Goal: Information Seeking & Learning: Compare options

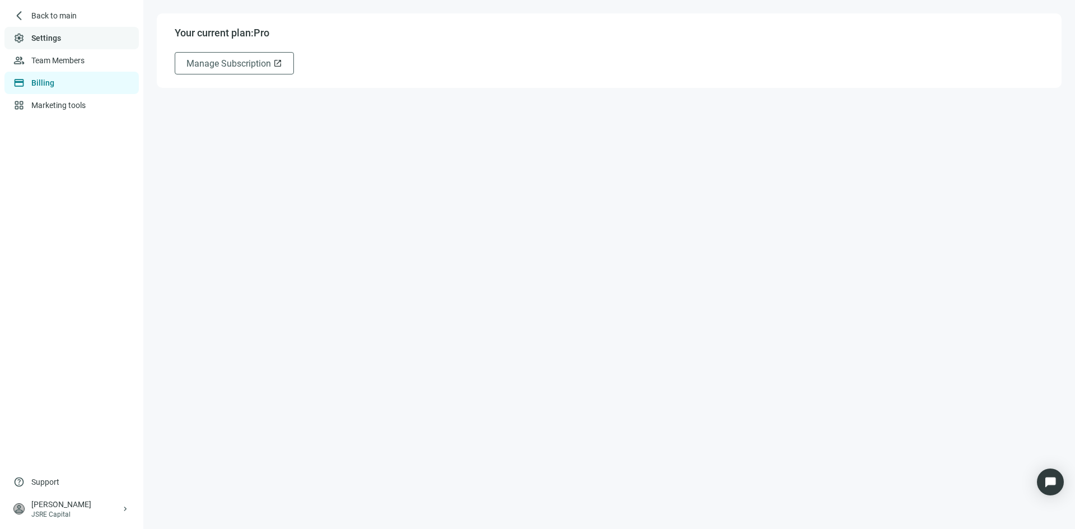
click at [58, 38] on link "Settings" at bounding box center [46, 38] width 30 height 9
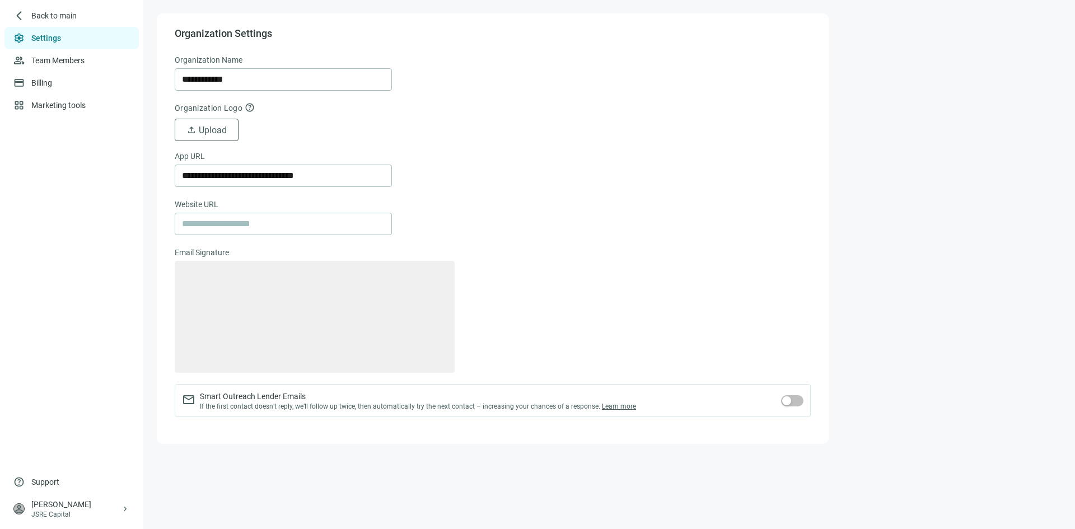
type textarea "**********"
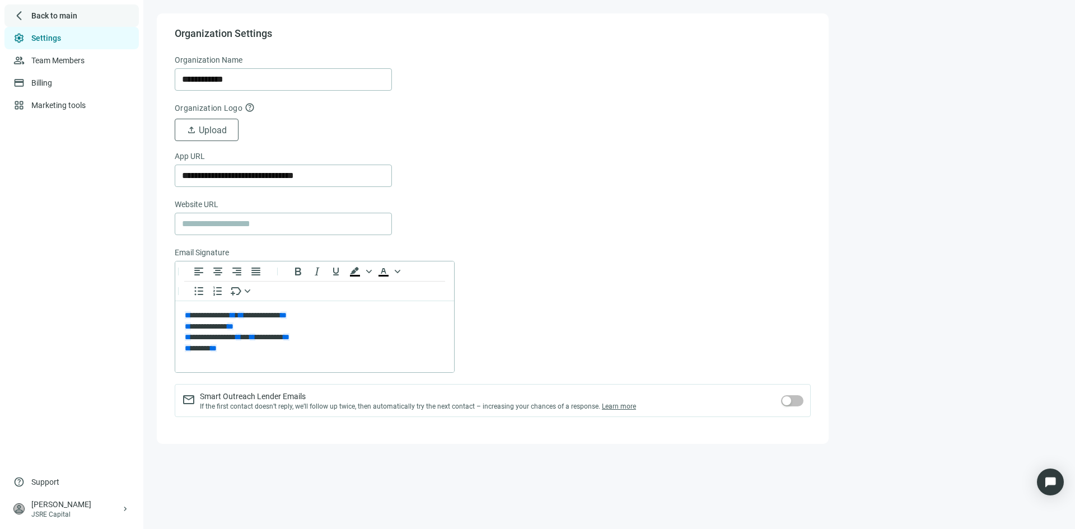
click at [67, 16] on span "Back to main" at bounding box center [54, 15] width 46 height 11
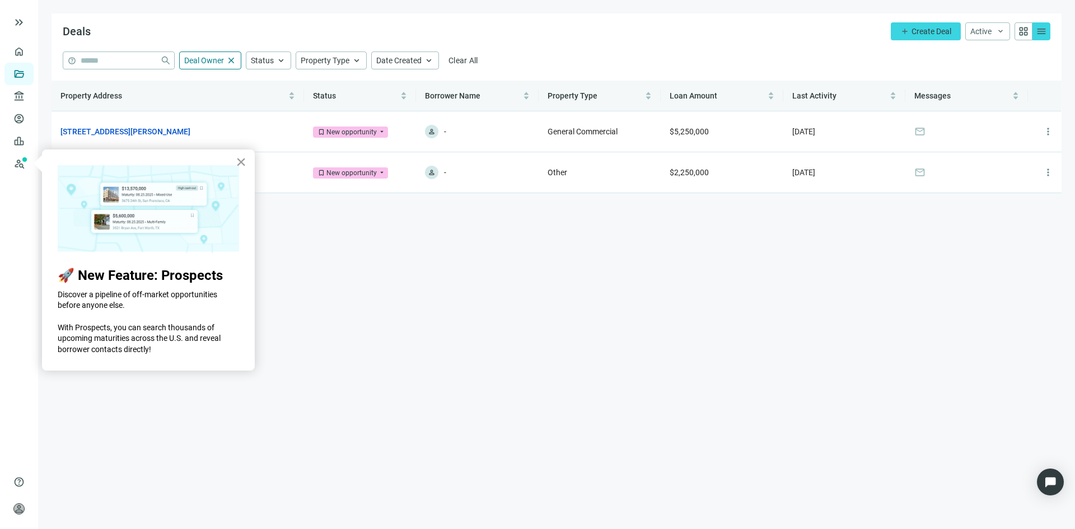
click at [245, 161] on button "×" at bounding box center [241, 162] width 11 height 18
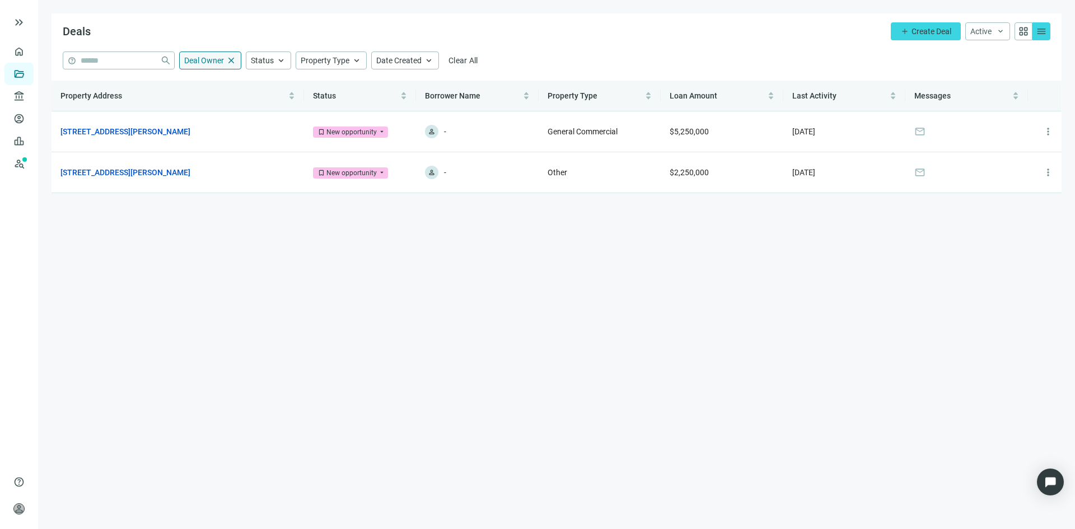
click at [231, 57] on span "close" at bounding box center [231, 60] width 10 height 10
click at [26, 511] on div "person Jeff Santoro JSRE Capital keyboard_arrow_right" at bounding box center [18, 508] width 29 height 31
click at [188, 331] on main "Deals add Create Deal Active keyboard_arrow_down grid_view menu help close Deal…" at bounding box center [556, 264] width 1037 height 529
click at [81, 96] on link "All Lenders" at bounding box center [67, 96] width 40 height 9
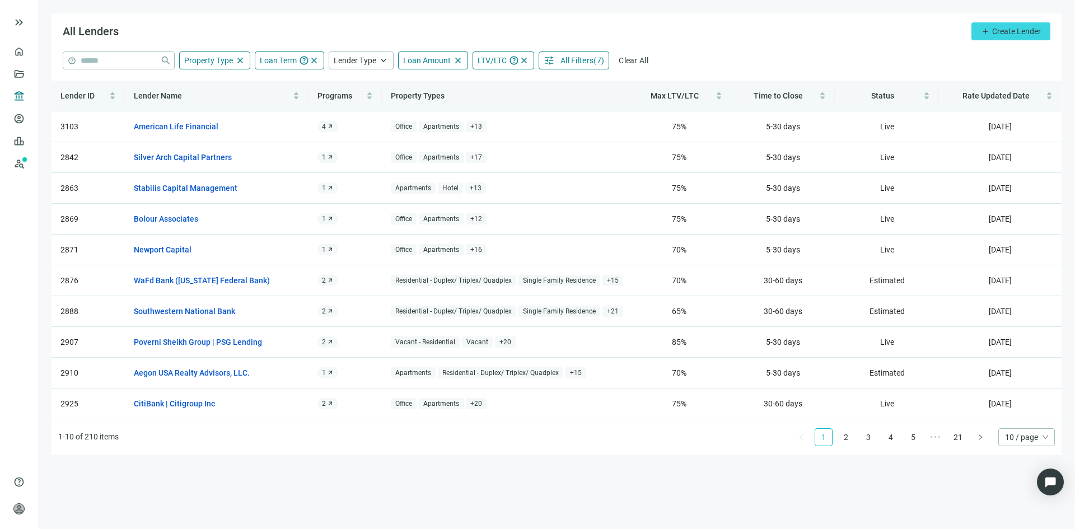
click at [570, 60] on span "All Filters" at bounding box center [577, 60] width 33 height 9
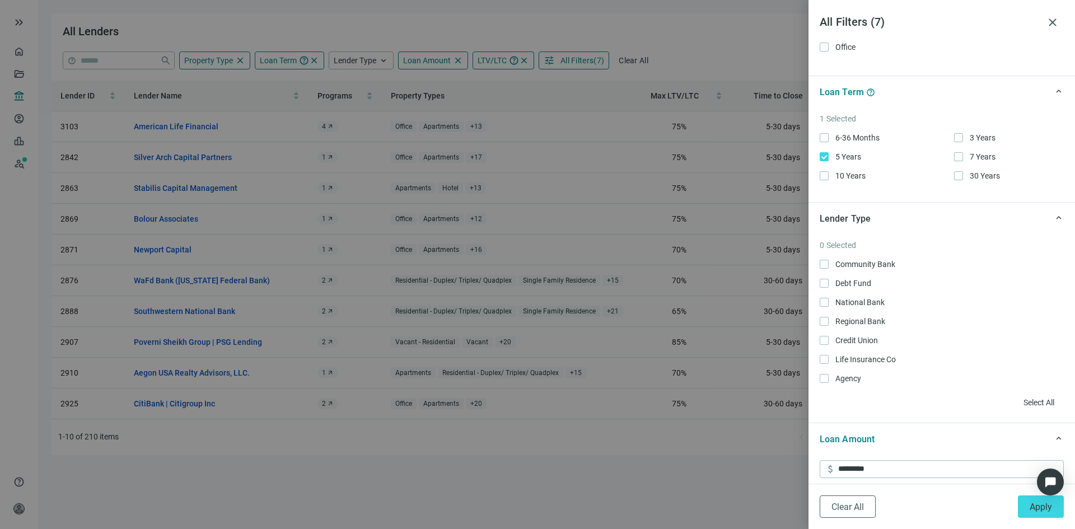
scroll to position [336, 0]
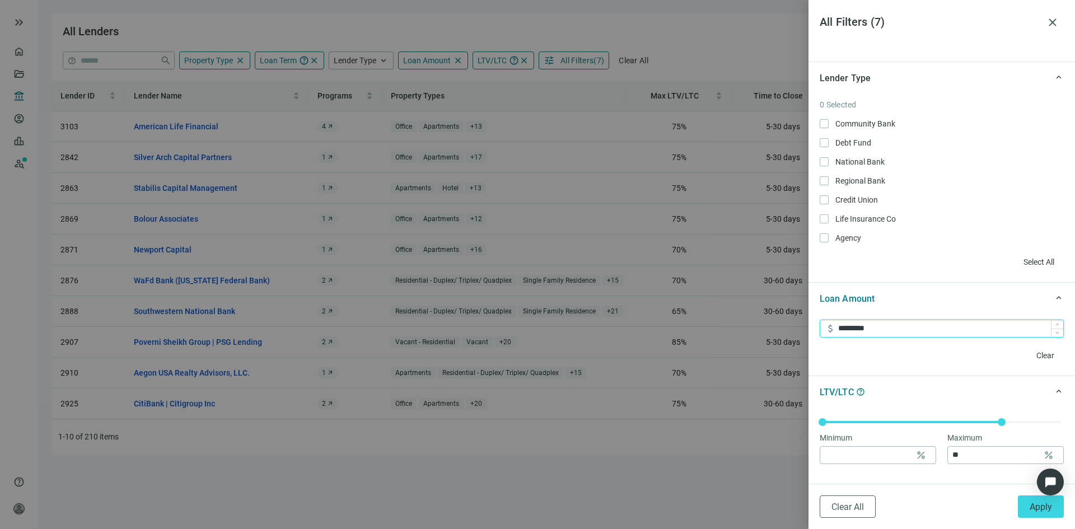
click at [895, 330] on input "*********" at bounding box center [950, 328] width 225 height 17
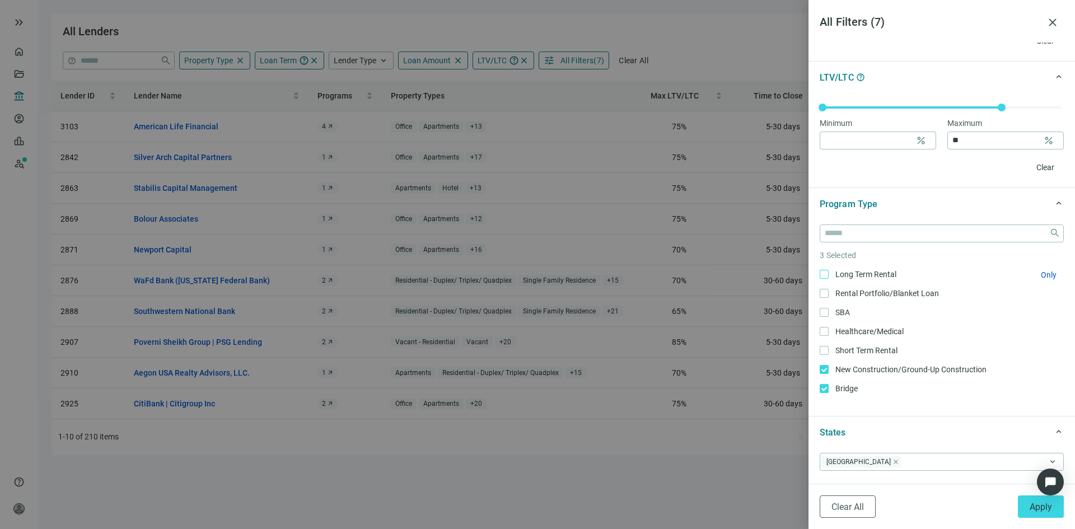
scroll to position [672, 0]
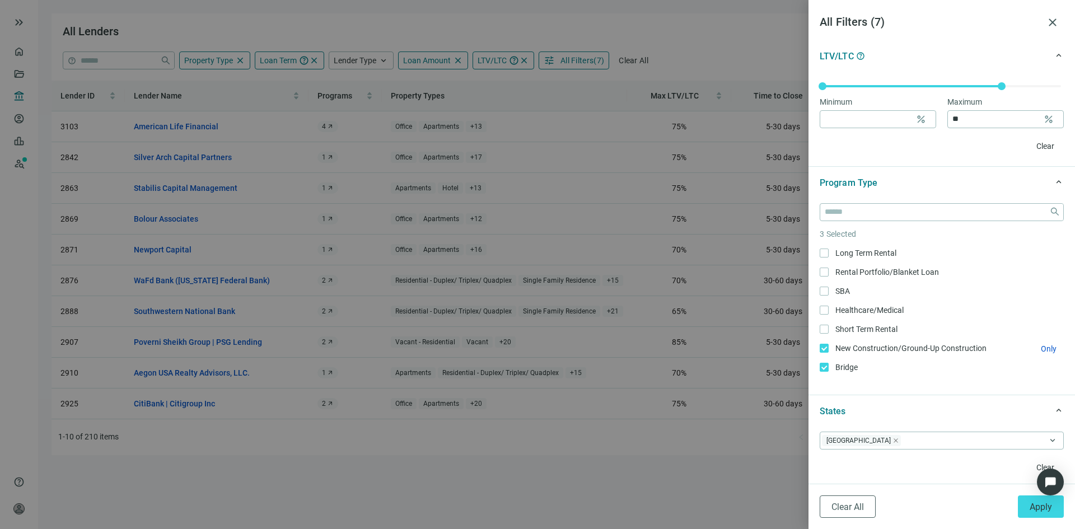
type input "**********"
click at [893, 443] on icon "close" at bounding box center [896, 441] width 6 height 6
click at [847, 441] on div at bounding box center [936, 441] width 228 height 16
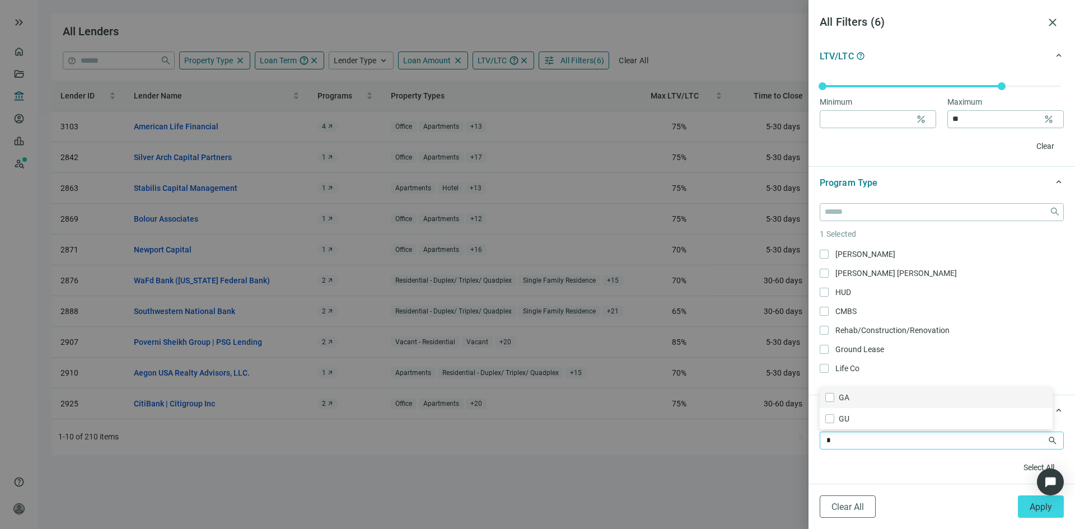
type input "**"
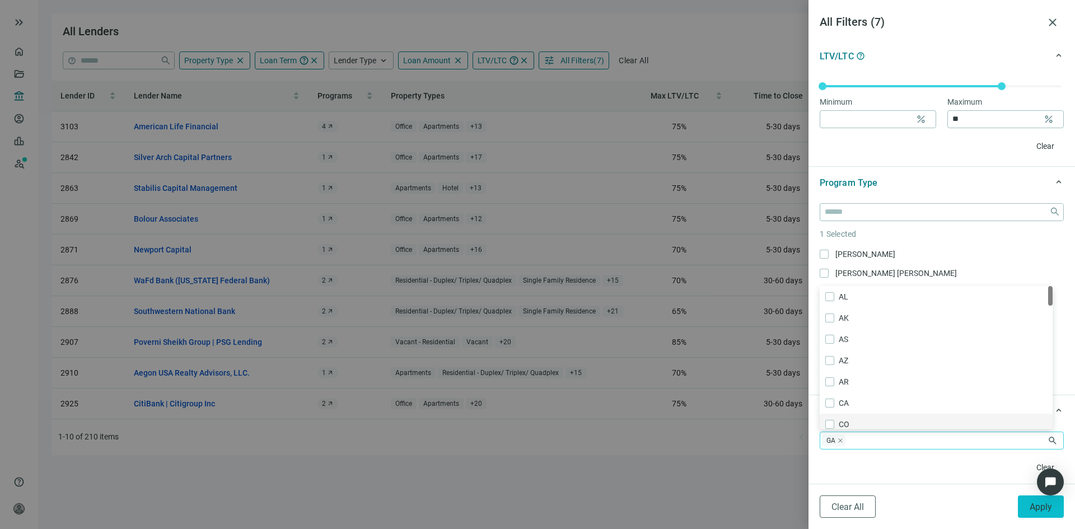
click at [1034, 506] on span "Apply" at bounding box center [1041, 507] width 22 height 11
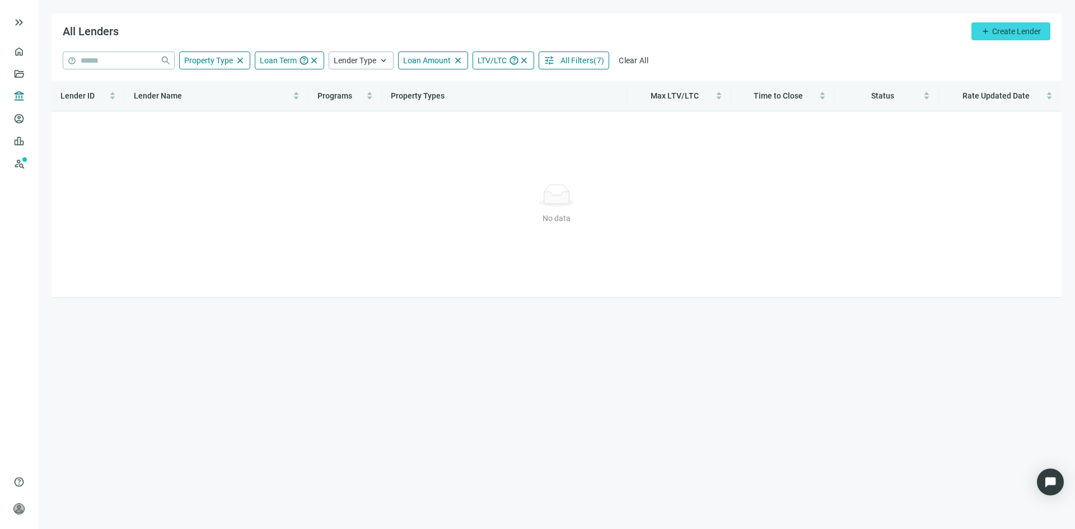
click at [585, 63] on span "All Filters" at bounding box center [577, 60] width 33 height 9
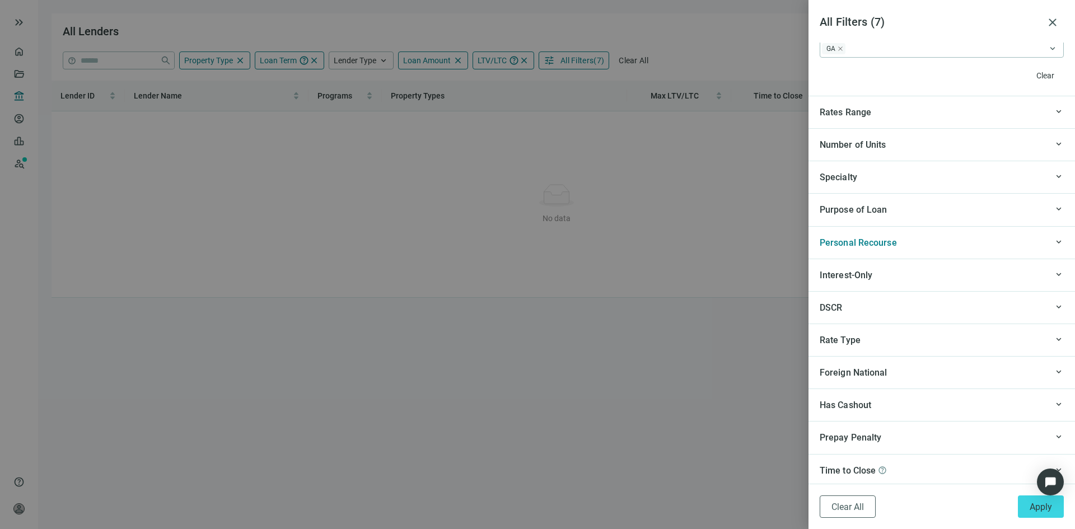
scroll to position [1067, 0]
click at [1054, 174] on span "keyboard_arrow_up" at bounding box center [1059, 174] width 10 height 0
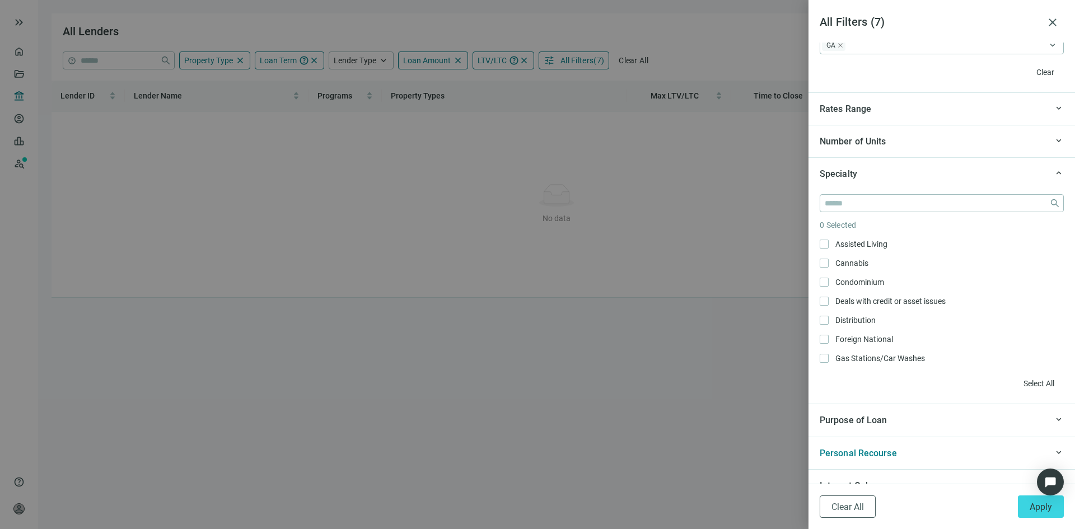
click at [1054, 173] on span "keyboard_arrow_up" at bounding box center [1059, 173] width 10 height 0
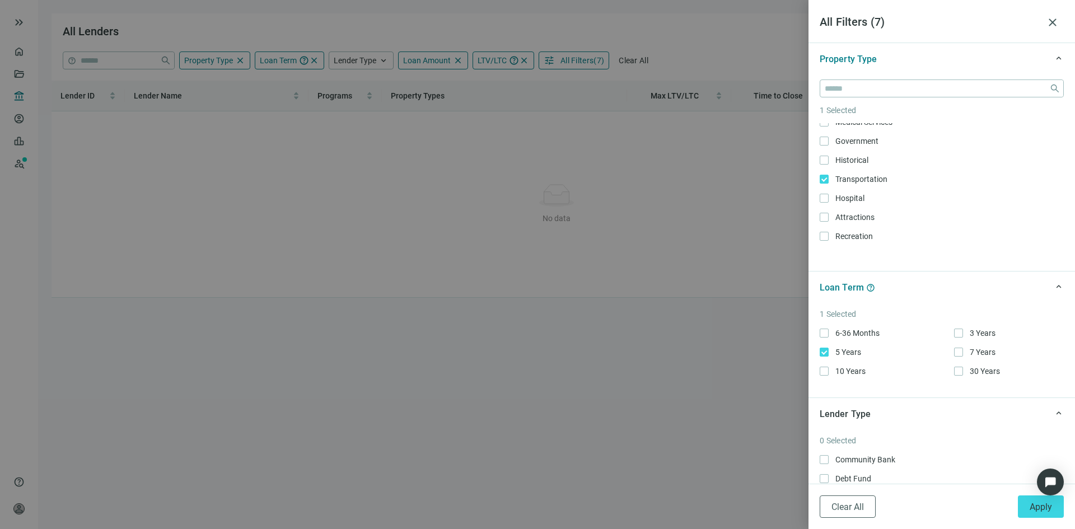
scroll to position [448, 0]
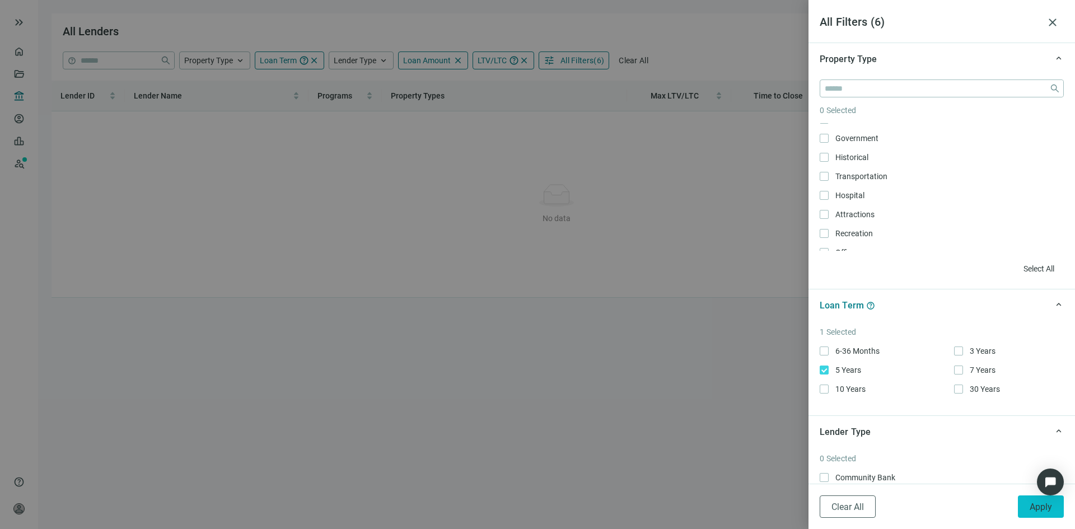
click at [1033, 503] on span "Apply" at bounding box center [1041, 507] width 22 height 11
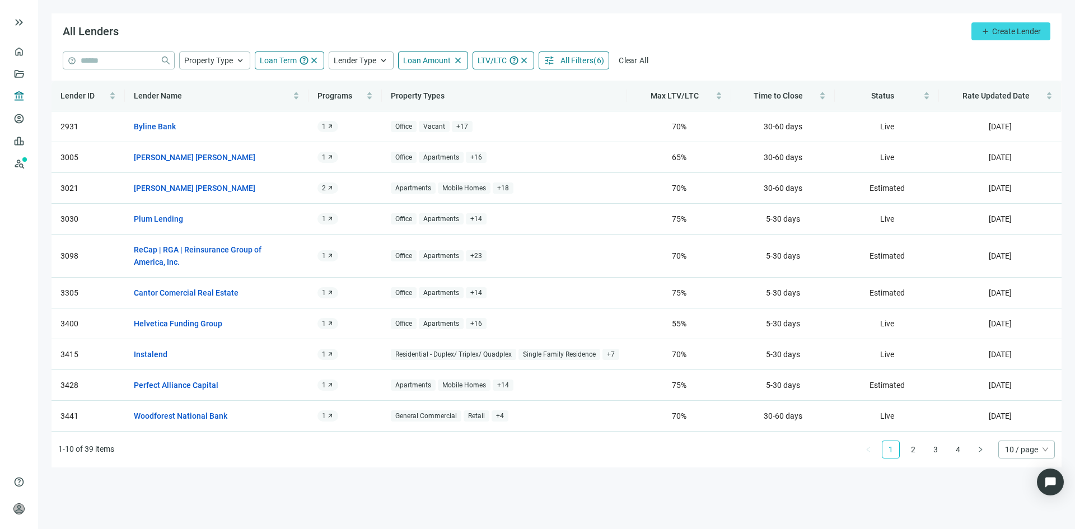
click at [574, 62] on span "All Filters" at bounding box center [577, 60] width 33 height 9
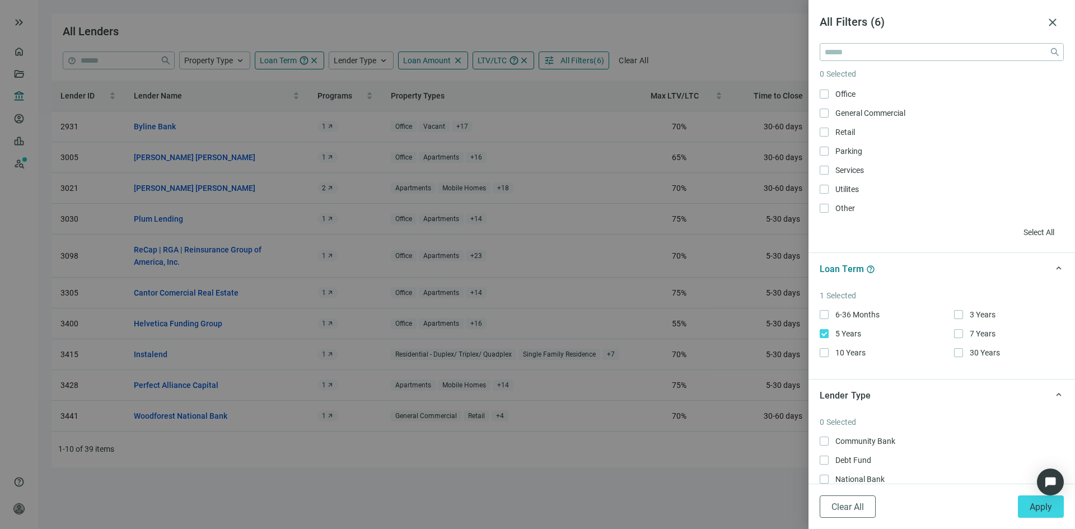
scroll to position [56, 0]
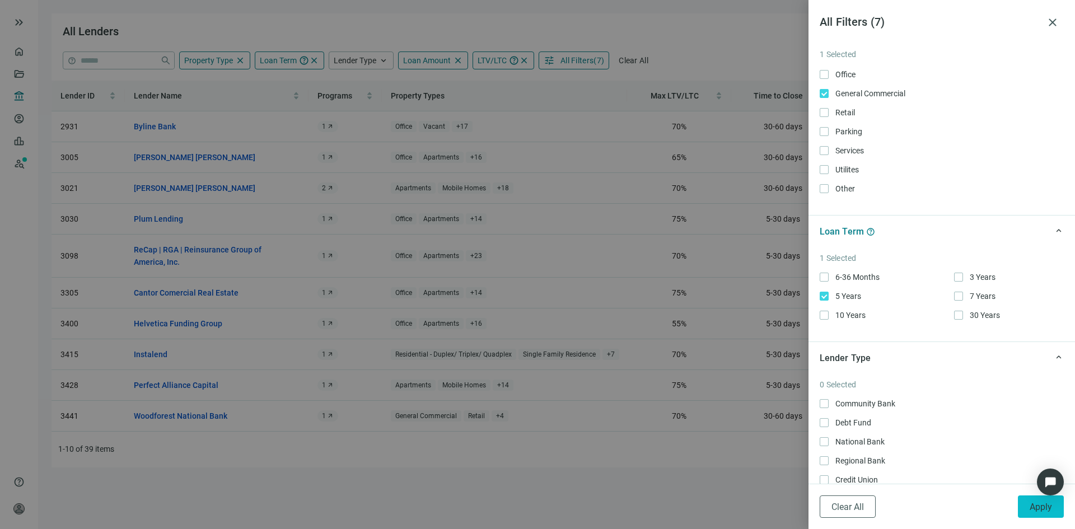
click at [1043, 507] on span "Apply" at bounding box center [1041, 507] width 22 height 11
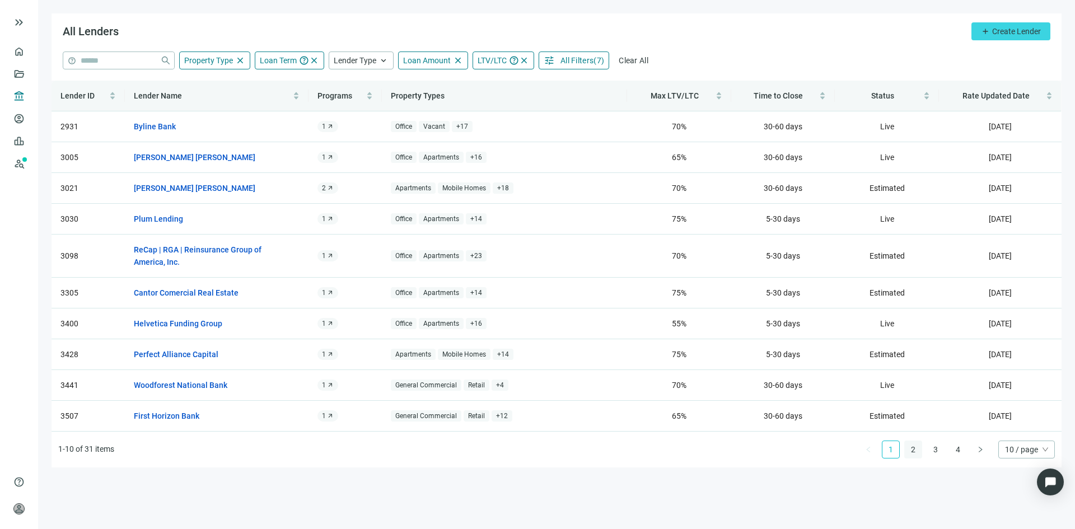
click at [917, 448] on link "2" at bounding box center [913, 449] width 17 height 17
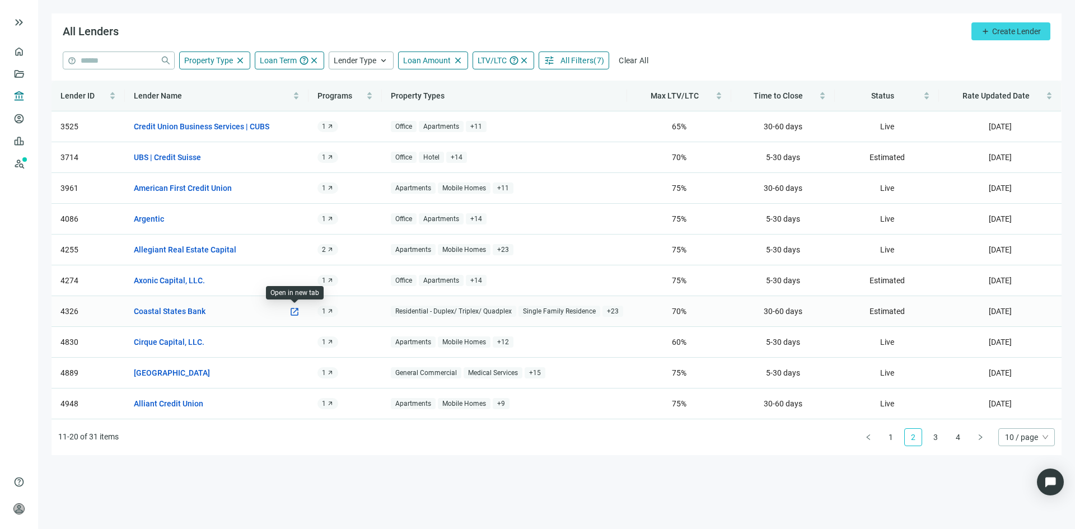
click at [293, 312] on span "open_in_new" at bounding box center [295, 312] width 10 height 10
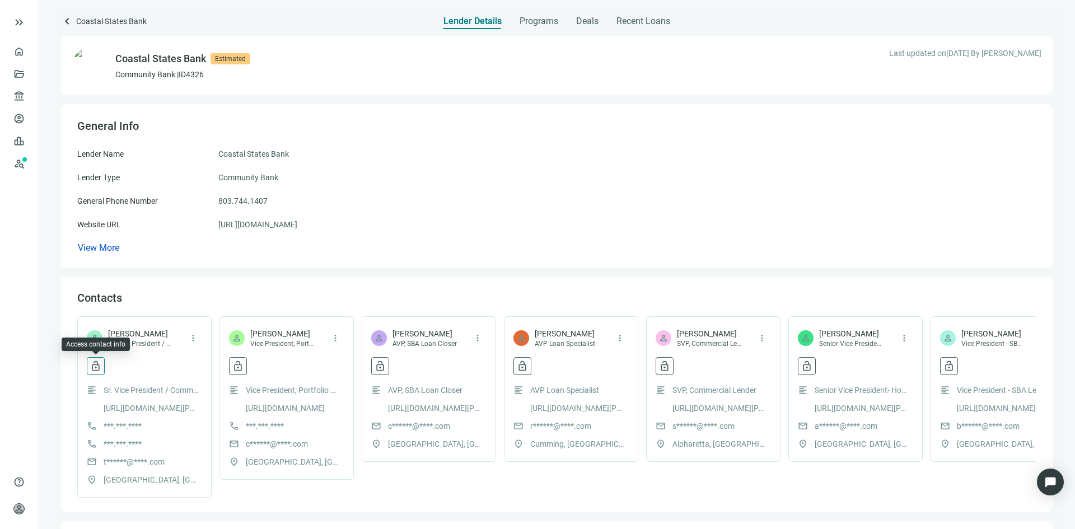
click at [95, 360] on button "lock_open" at bounding box center [96, 366] width 18 height 18
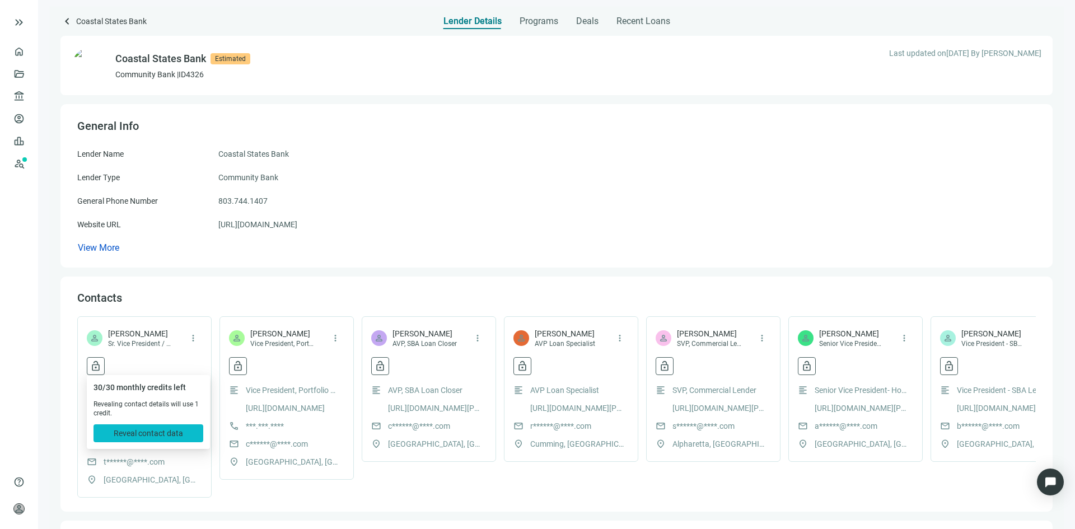
click at [162, 435] on span "Reveal contact data" at bounding box center [148, 433] width 69 height 9
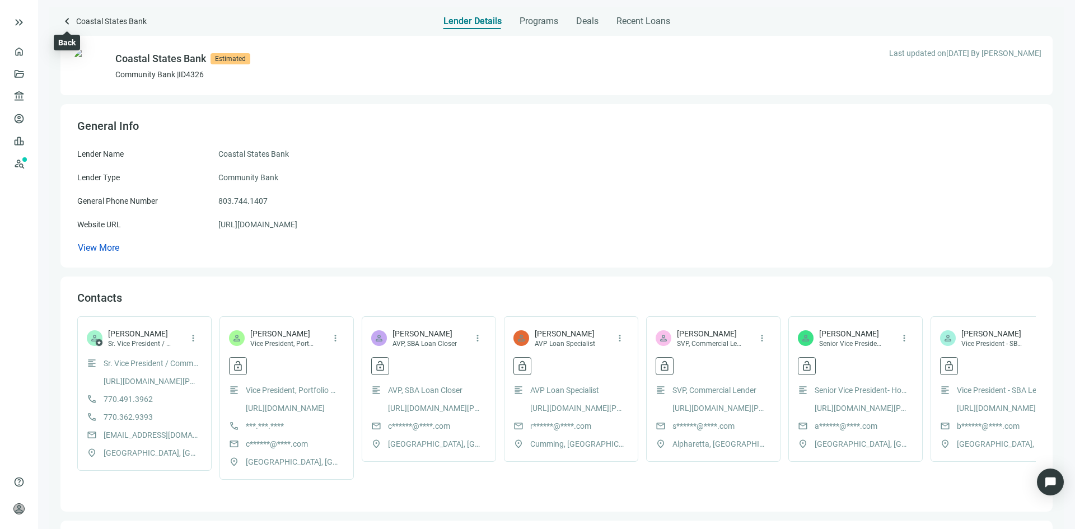
click at [63, 24] on span "keyboard_arrow_left" at bounding box center [66, 21] width 13 height 13
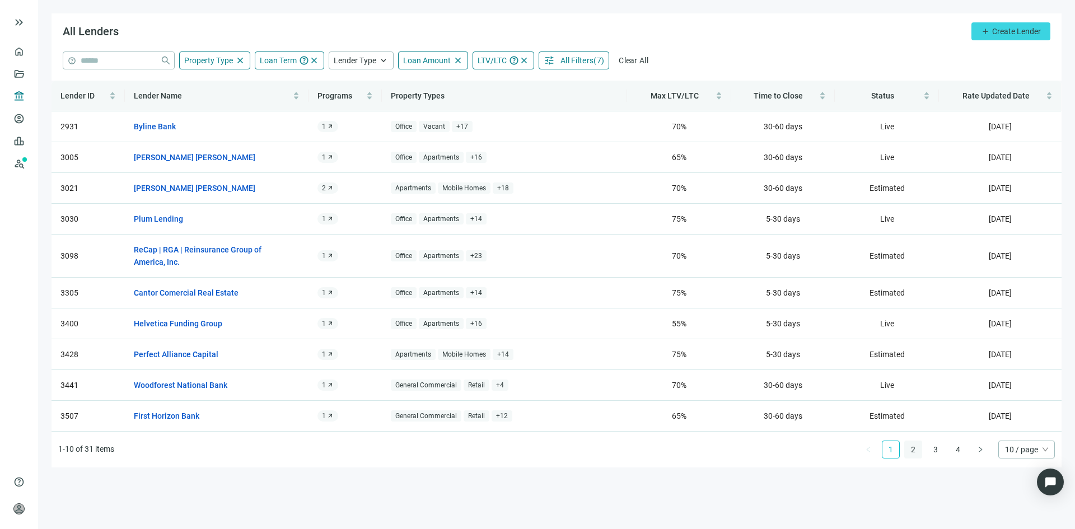
click at [917, 449] on link "2" at bounding box center [913, 449] width 17 height 17
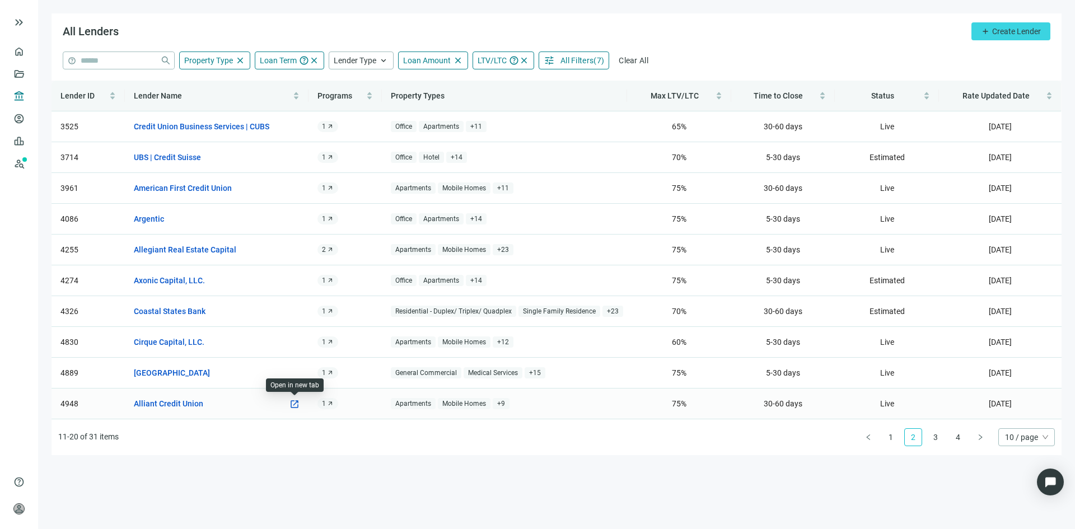
click at [292, 404] on span "open_in_new" at bounding box center [295, 404] width 10 height 10
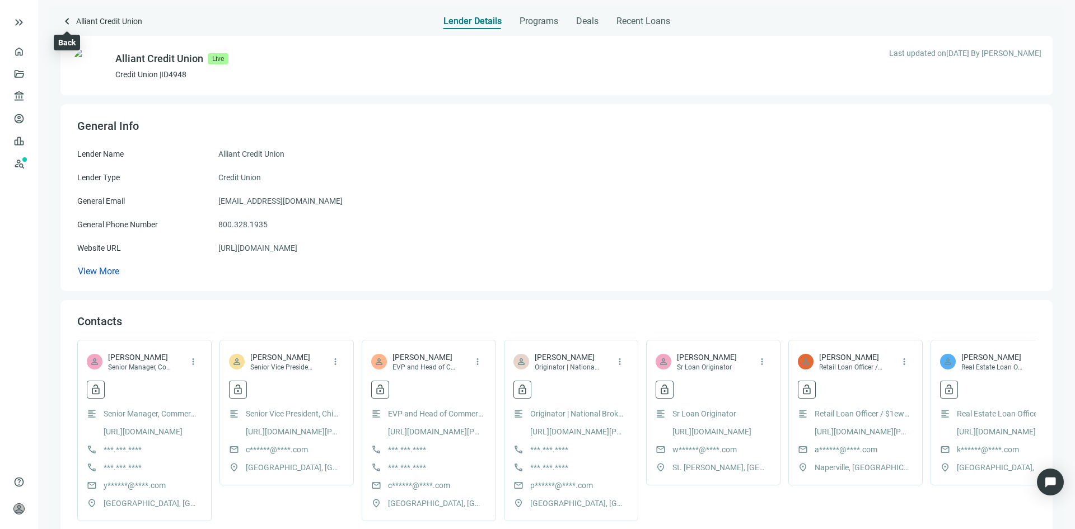
click at [68, 21] on span "keyboard_arrow_left" at bounding box center [66, 21] width 13 height 13
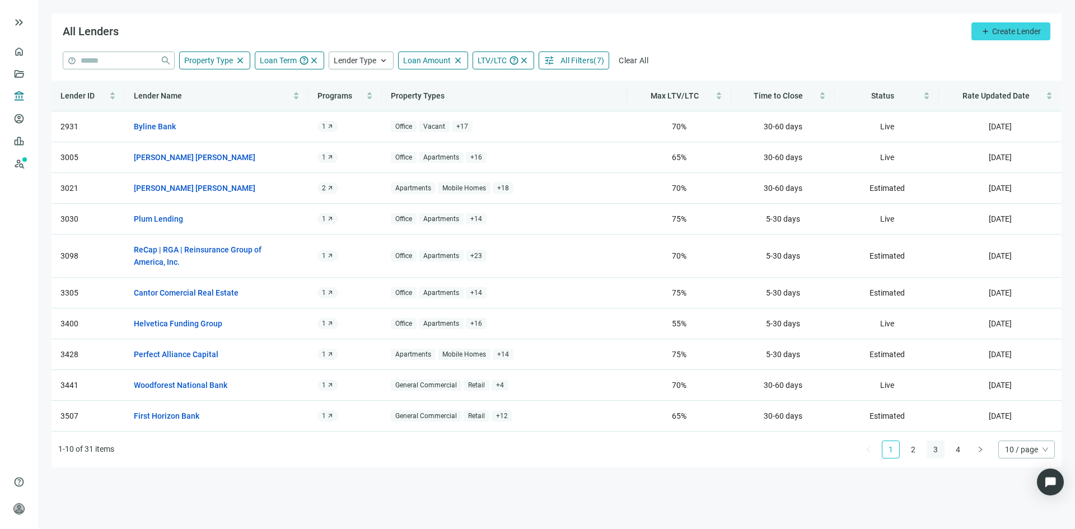
click at [941, 451] on link "3" at bounding box center [935, 449] width 17 height 17
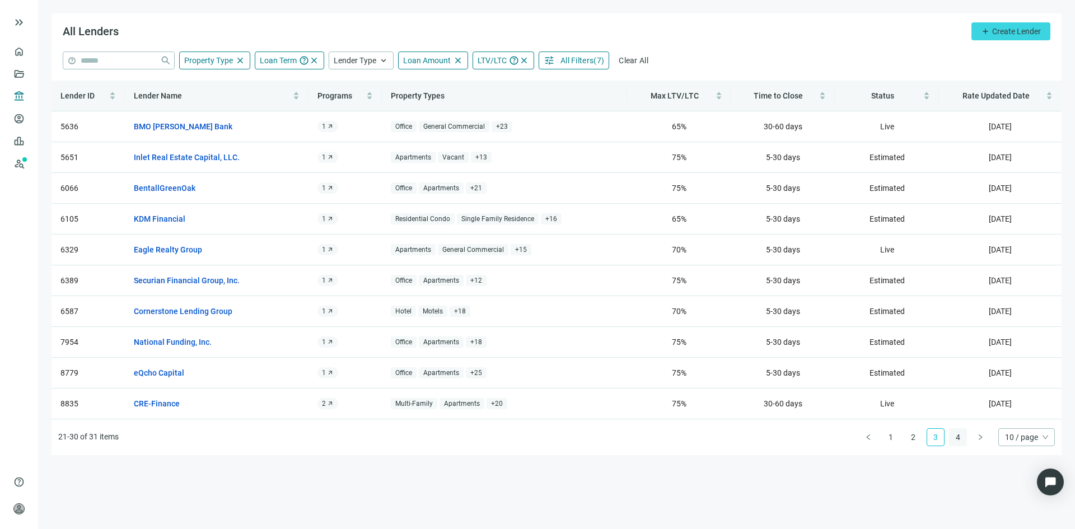
click at [954, 442] on link "4" at bounding box center [958, 437] width 17 height 17
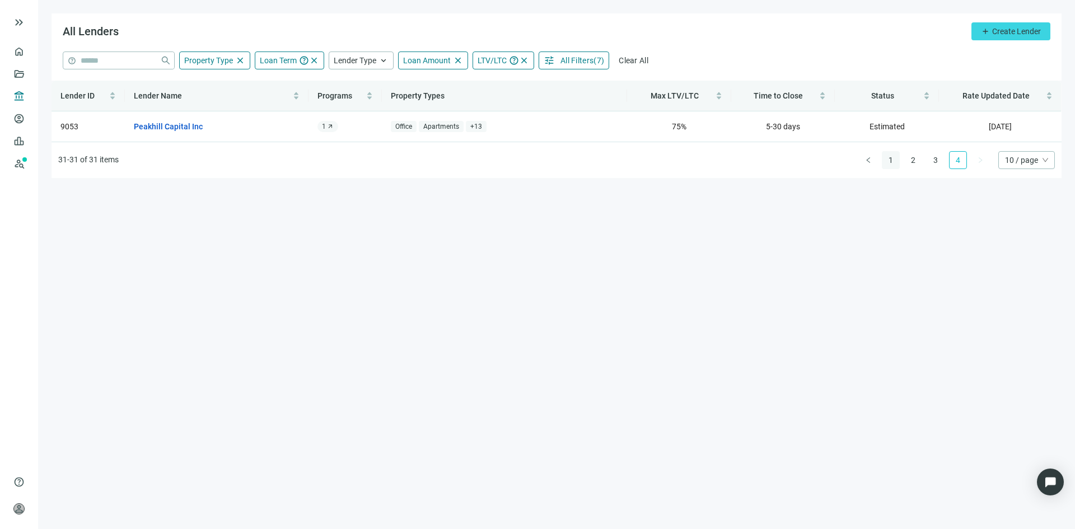
click at [893, 165] on link "1" at bounding box center [891, 160] width 17 height 17
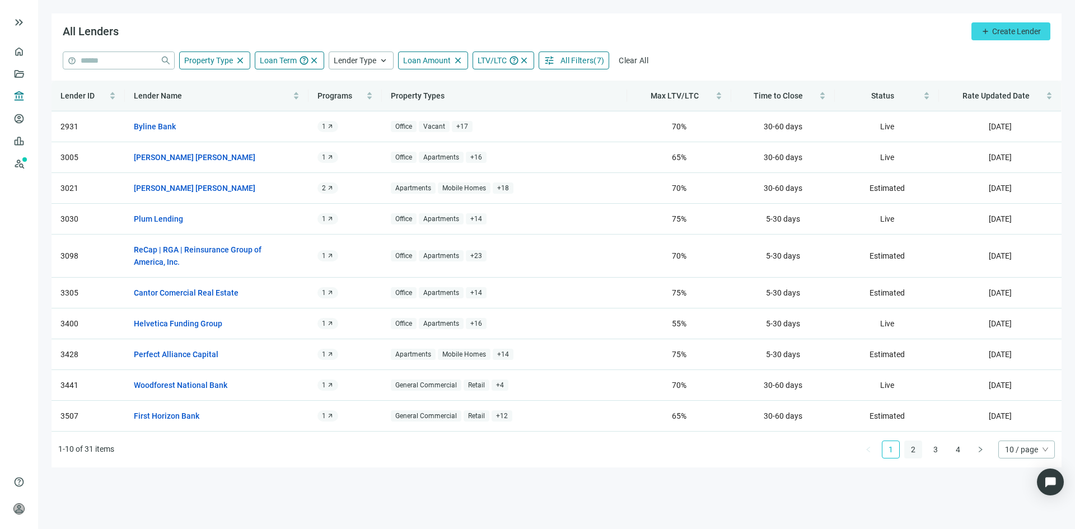
click at [916, 452] on link "2" at bounding box center [913, 449] width 17 height 17
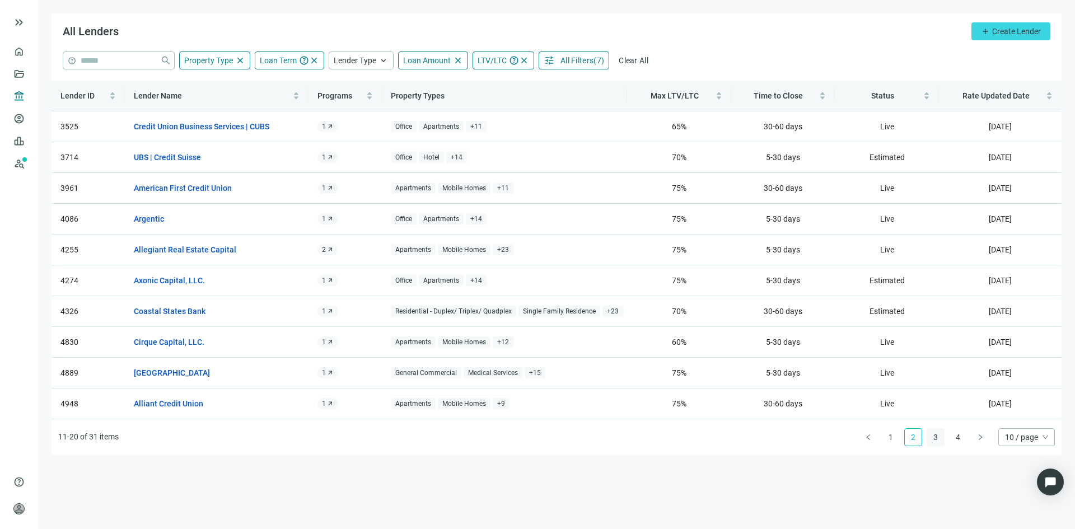
click at [932, 436] on link "3" at bounding box center [935, 437] width 17 height 17
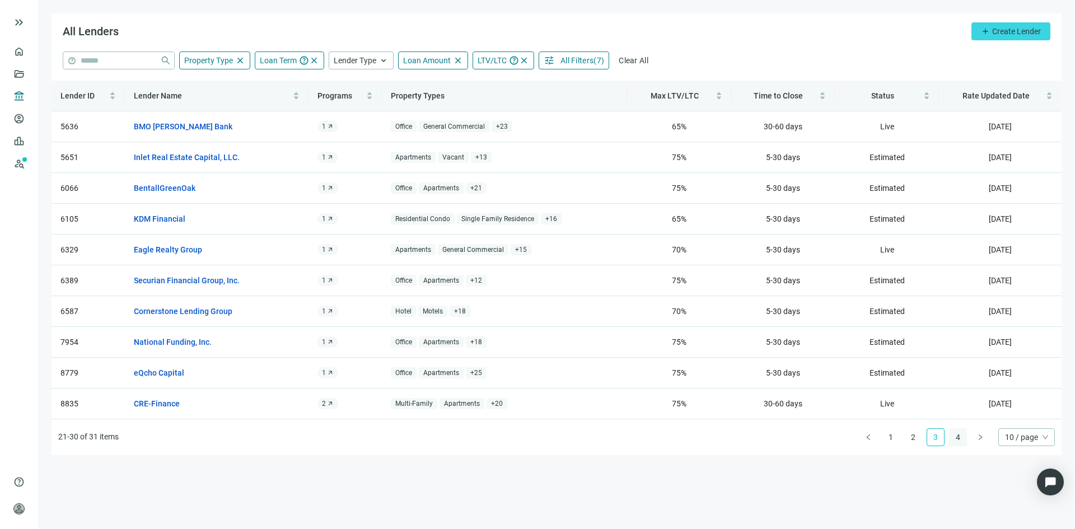
click at [955, 438] on link "4" at bounding box center [958, 437] width 17 height 17
